Goal: Information Seeking & Learning: Learn about a topic

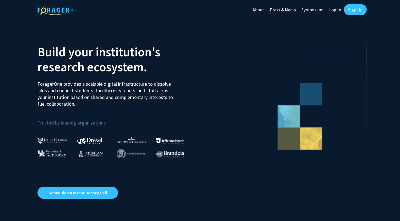
click at [336, 13] on link "Log In" at bounding box center [334, 9] width 17 height 19
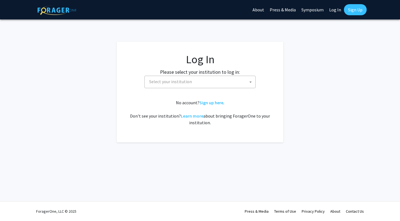
click at [212, 84] on span "Select your institution" at bounding box center [201, 81] width 108 height 11
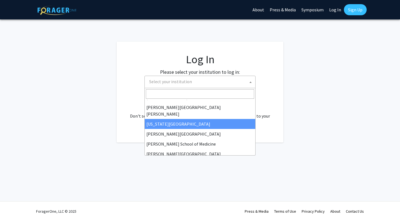
scroll to position [107, 0]
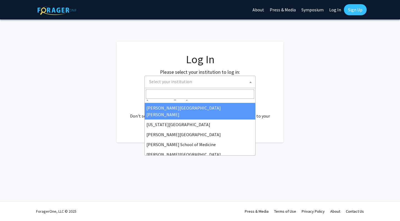
select select "1"
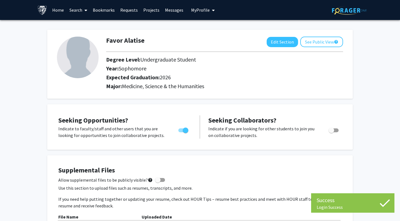
click at [60, 11] on link "Home" at bounding box center [57, 9] width 17 height 19
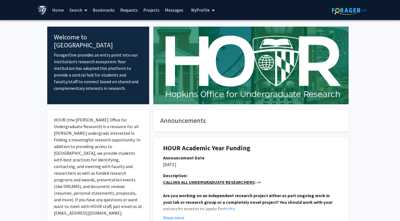
click at [51, 8] on link "Home" at bounding box center [57, 9] width 17 height 19
click at [57, 11] on link "Home" at bounding box center [57, 9] width 17 height 19
click at [82, 8] on link "Search" at bounding box center [78, 9] width 23 height 19
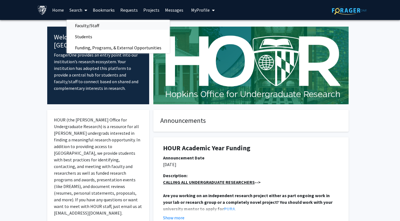
click at [87, 23] on span "Faculty/Staff" at bounding box center [87, 25] width 41 height 11
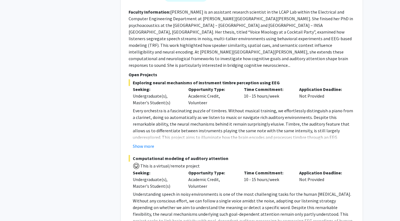
scroll to position [2854, 0]
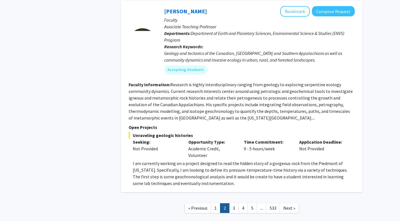
scroll to position [2067, 0]
click at [235, 204] on link "3" at bounding box center [233, 209] width 9 height 10
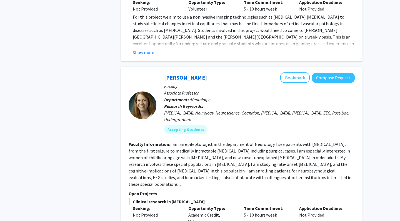
scroll to position [1895, 0]
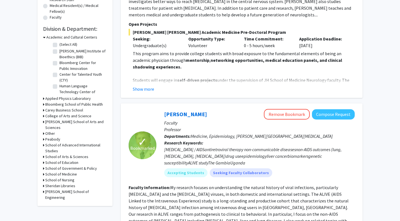
scroll to position [245, 0]
